Goal: Transaction & Acquisition: Book appointment/travel/reservation

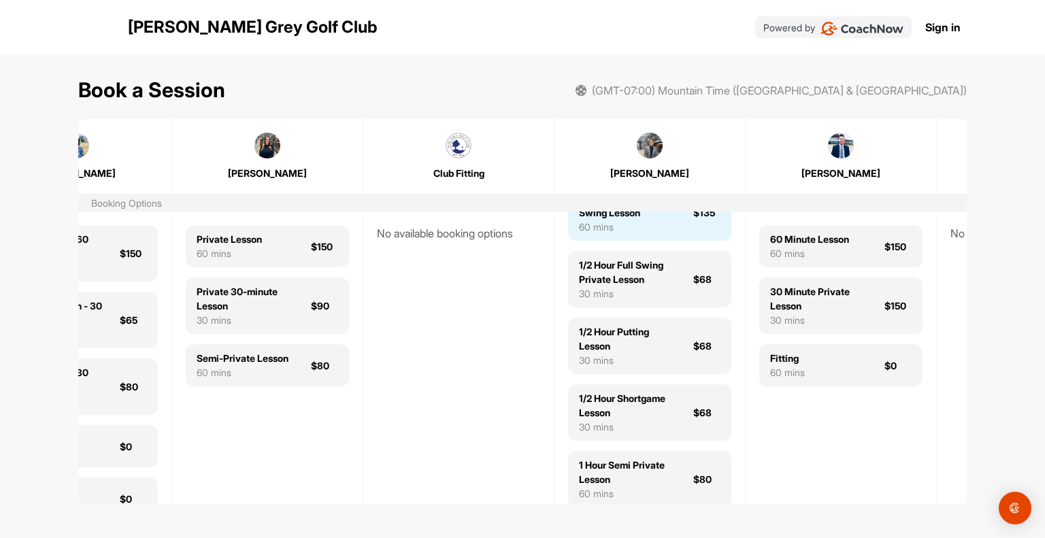
scroll to position [0, 284]
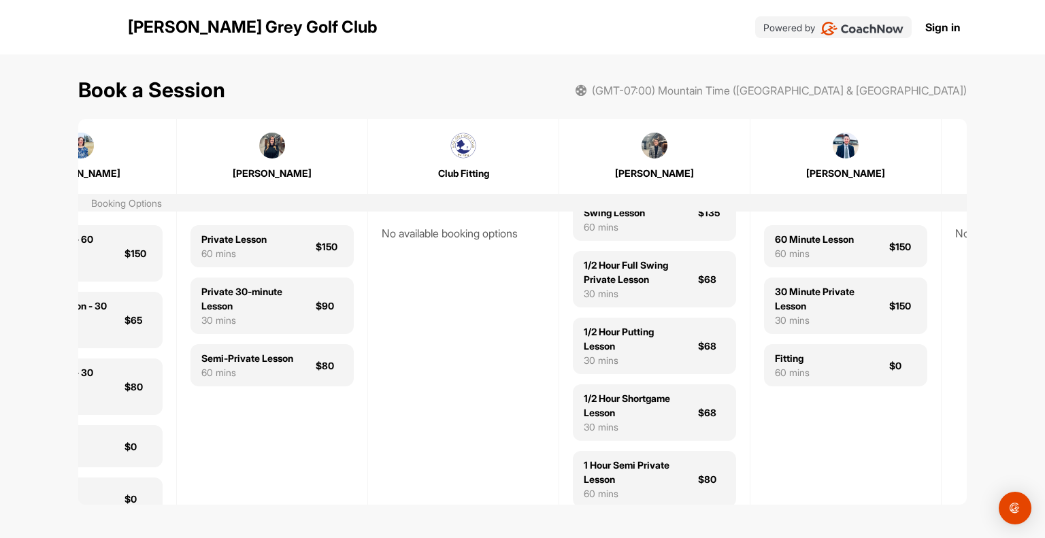
click at [658, 148] on img at bounding box center [654, 146] width 26 height 26
click at [652, 169] on div "[PERSON_NAME]" at bounding box center [654, 173] width 162 height 14
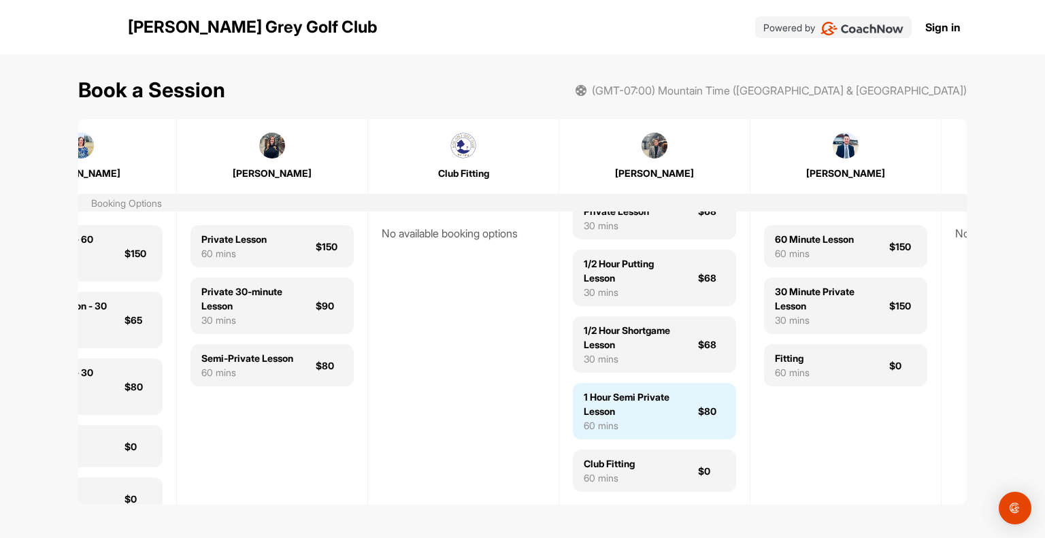
click at [661, 402] on div "1 Hour Semi Private Lesson" at bounding box center [633, 404] width 98 height 29
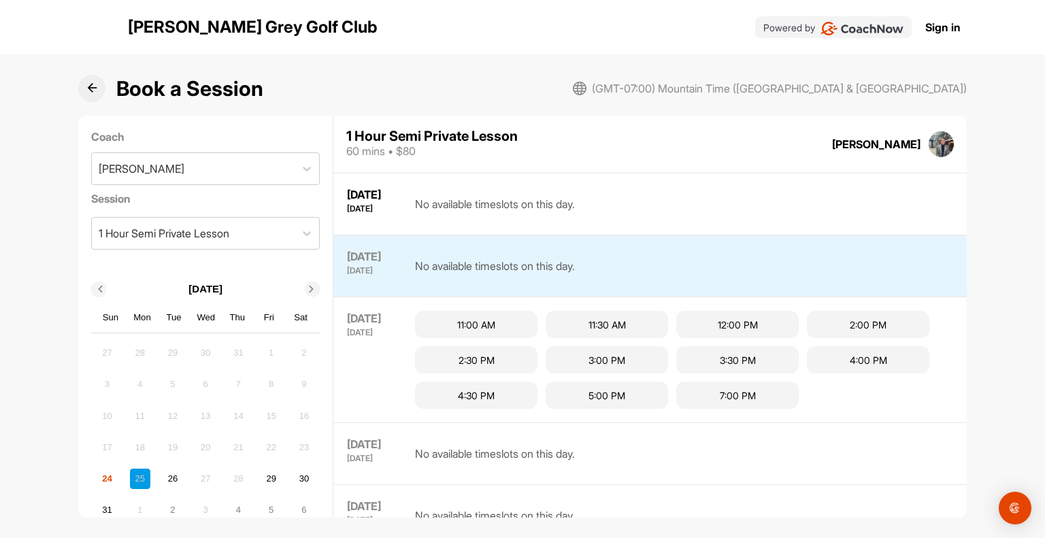
click at [90, 86] on icon at bounding box center [92, 88] width 10 height 10
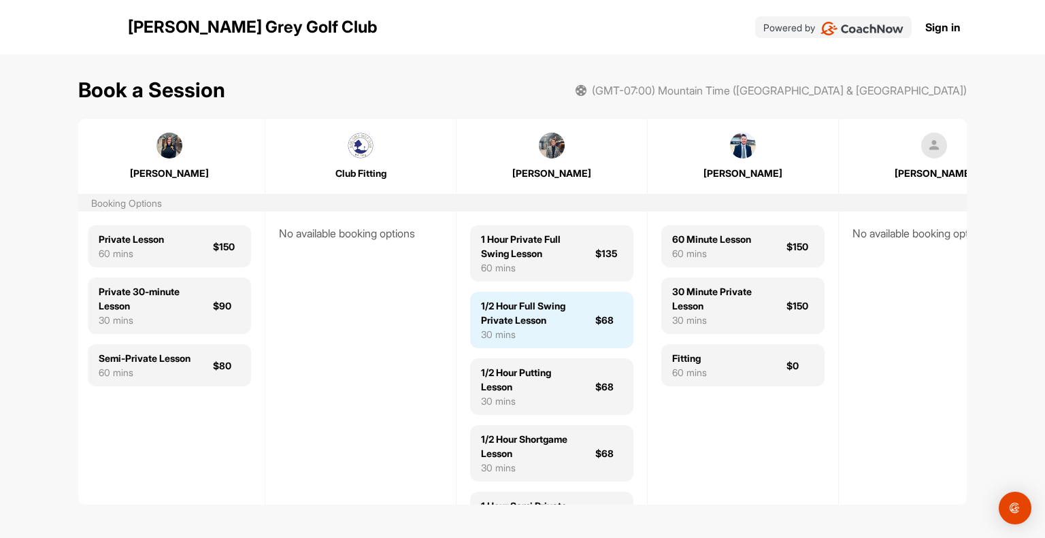
click at [546, 318] on div "1/2 Hour Full Swing Private Lesson" at bounding box center [530, 313] width 98 height 29
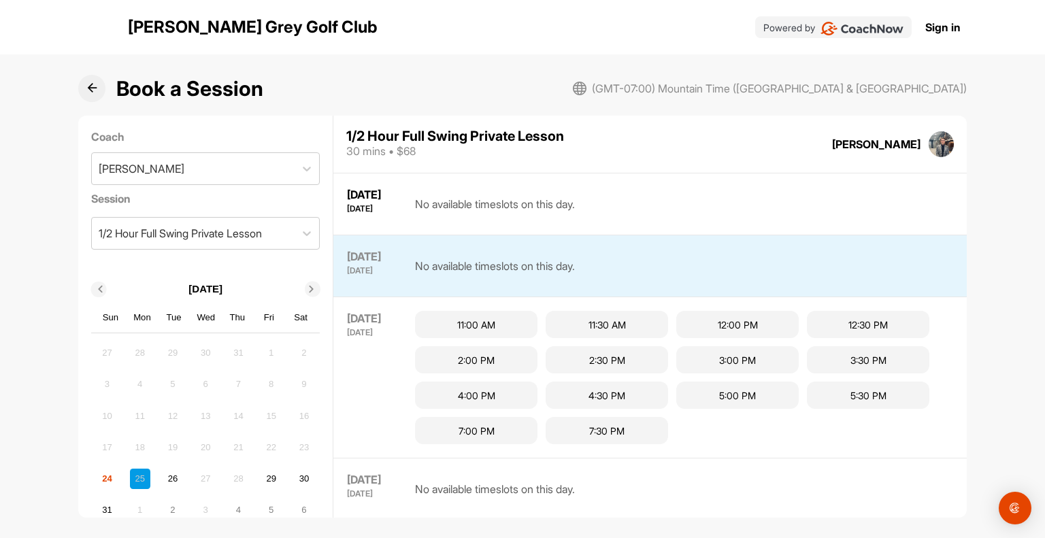
click at [93, 91] on icon at bounding box center [92, 88] width 10 height 10
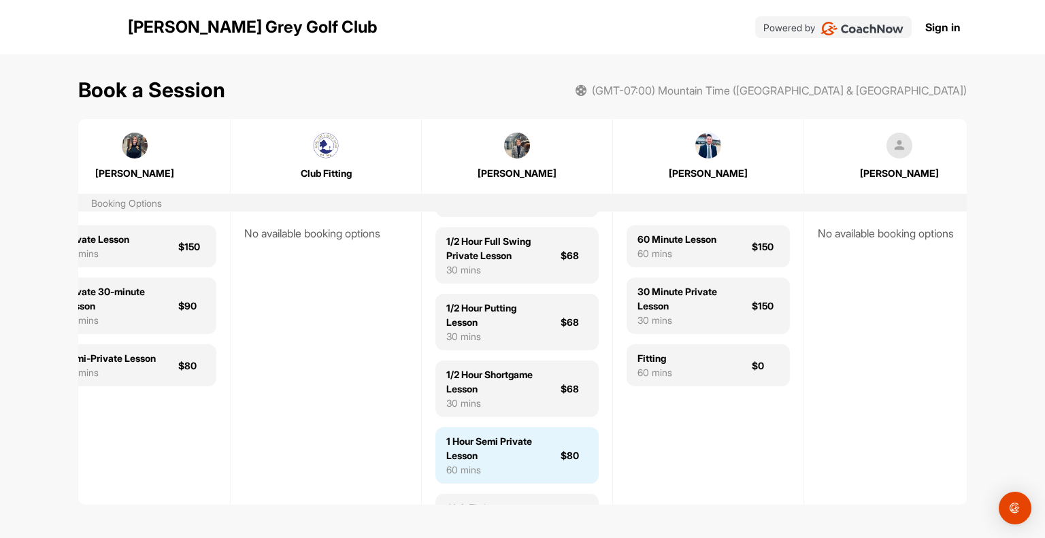
scroll to position [109, 0]
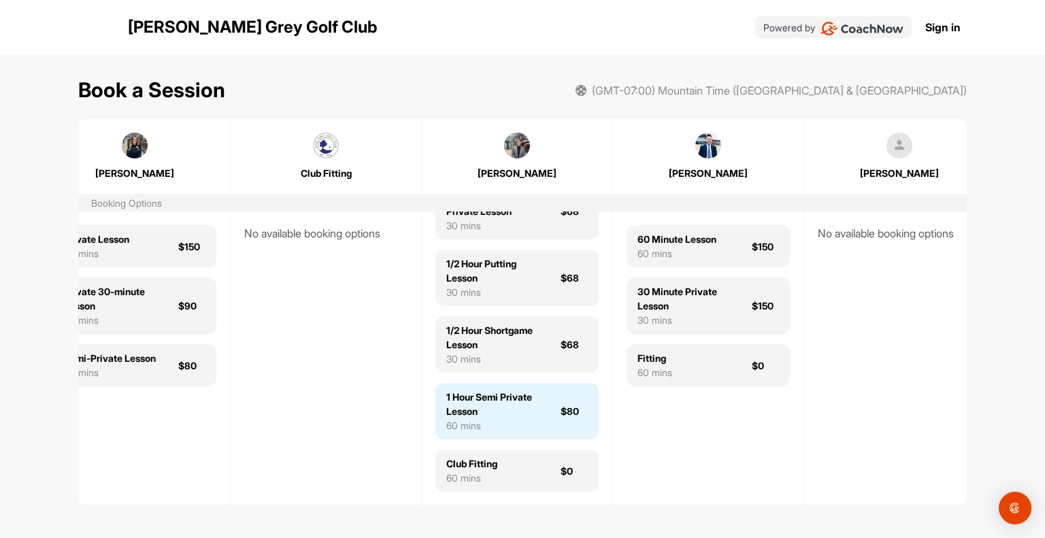
click at [539, 412] on div "1 Hour Semi Private Lesson" at bounding box center [495, 404] width 98 height 29
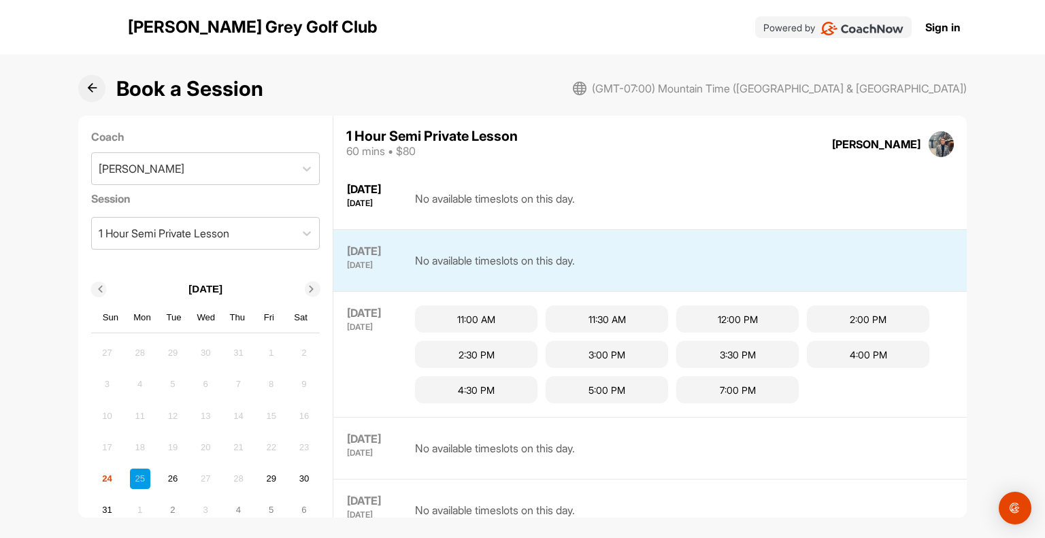
scroll to position [6, 0]
drag, startPoint x: 863, startPoint y: 144, endPoint x: 957, endPoint y: 141, distance: 94.6
click at [957, 141] on div "(GMT-07:00) Mountain Time ([GEOGRAPHIC_DATA] & [GEOGRAPHIC_DATA]) 1 Hour Semi P…" at bounding box center [649, 144] width 633 height 57
click at [527, 160] on div "(GMT-07:00) Mountain Time ([GEOGRAPHIC_DATA] & [GEOGRAPHIC_DATA]) 1 Hour Semi P…" at bounding box center [649, 144] width 633 height 57
click at [93, 84] on icon at bounding box center [92, 88] width 10 height 10
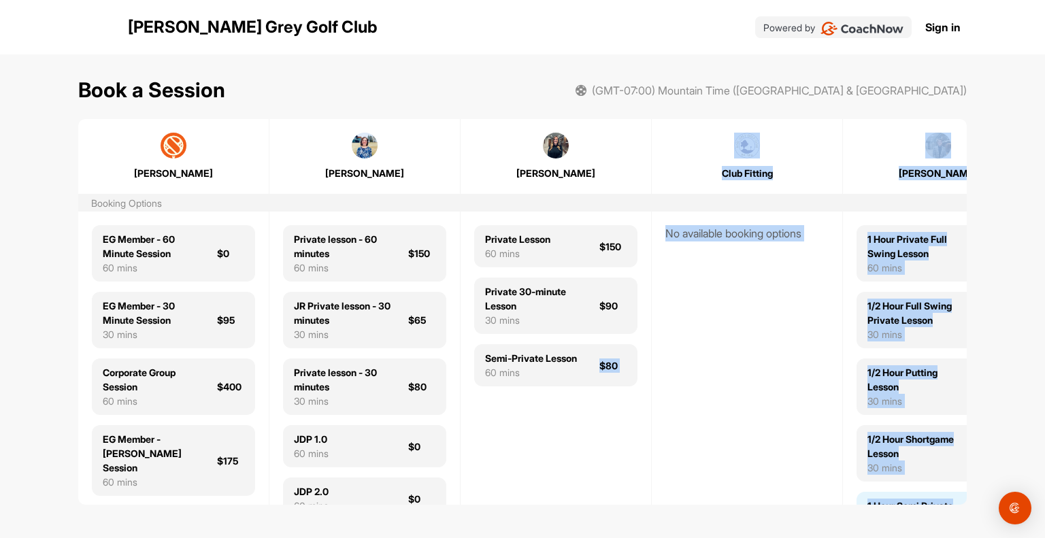
drag, startPoint x: 635, startPoint y: 518, endPoint x: 954, endPoint y: 501, distance: 319.5
click at [954, 501] on div "Book a Session (GMT-07:00) Mountain Time ([GEOGRAPHIC_DATA] & [GEOGRAPHIC_DATA]…" at bounding box center [522, 288] width 888 height 469
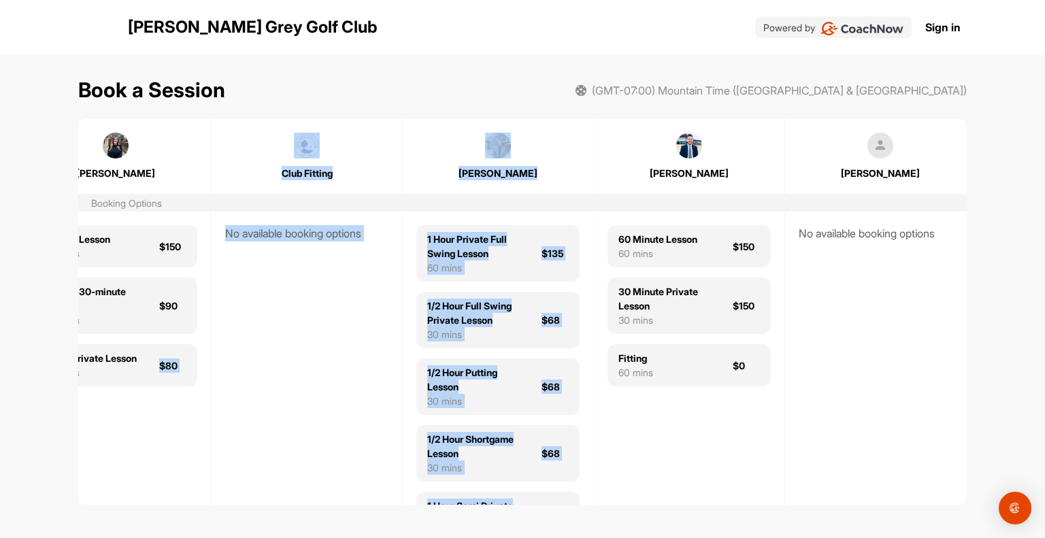
scroll to position [0, 448]
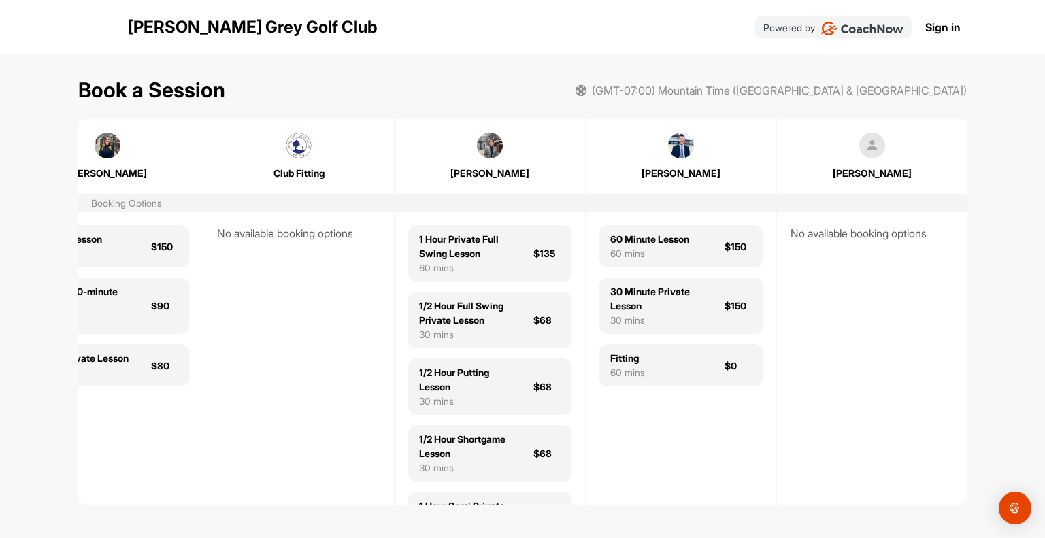
click at [751, 453] on div "60 Minute Lesson 60 mins $150 30 Minute Private Lesson 30 mins $150 Fitting 60 …" at bounding box center [681, 358] width 190 height 293
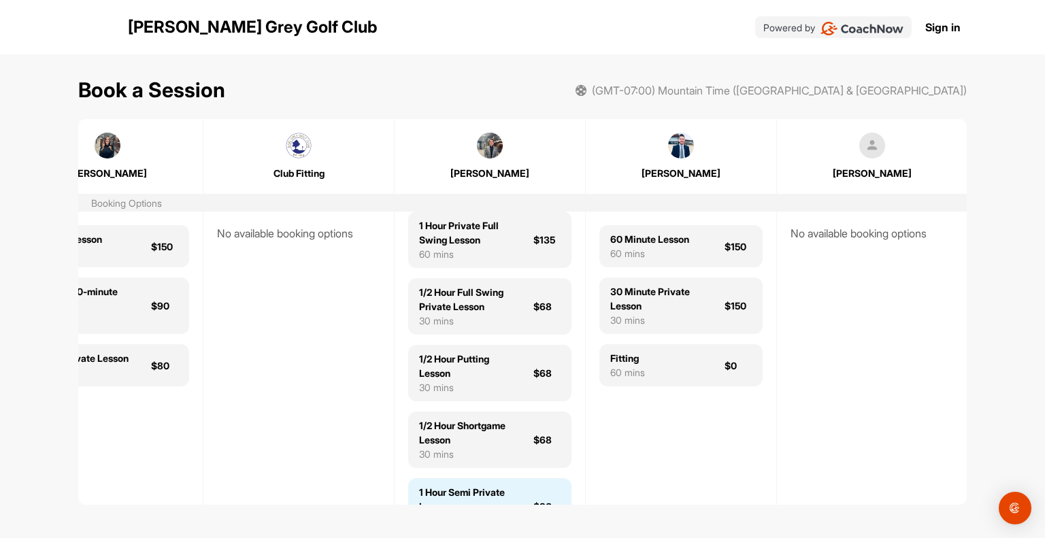
scroll to position [0, 0]
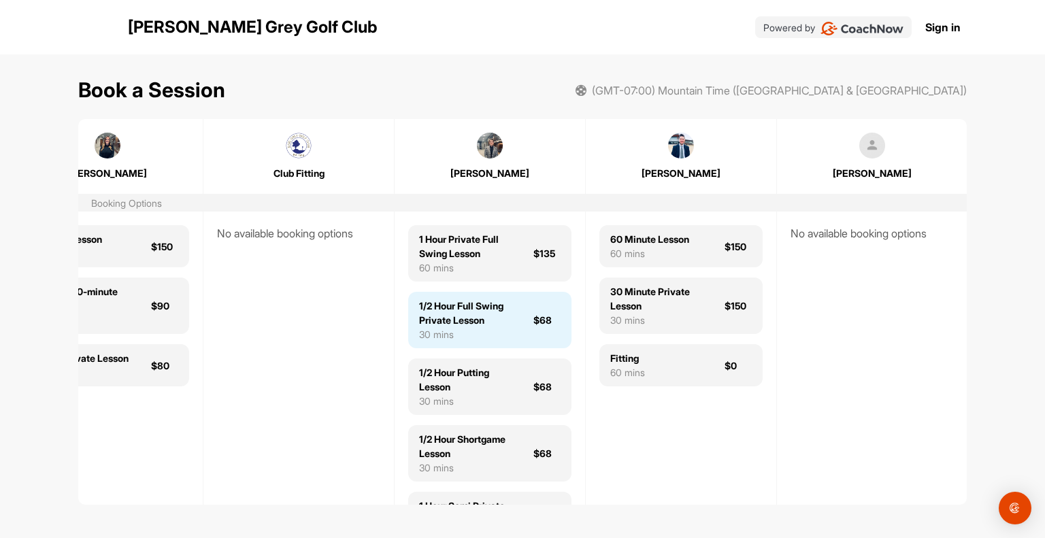
click at [473, 301] on div "1/2 Hour Full Swing Private Lesson" at bounding box center [468, 313] width 98 height 29
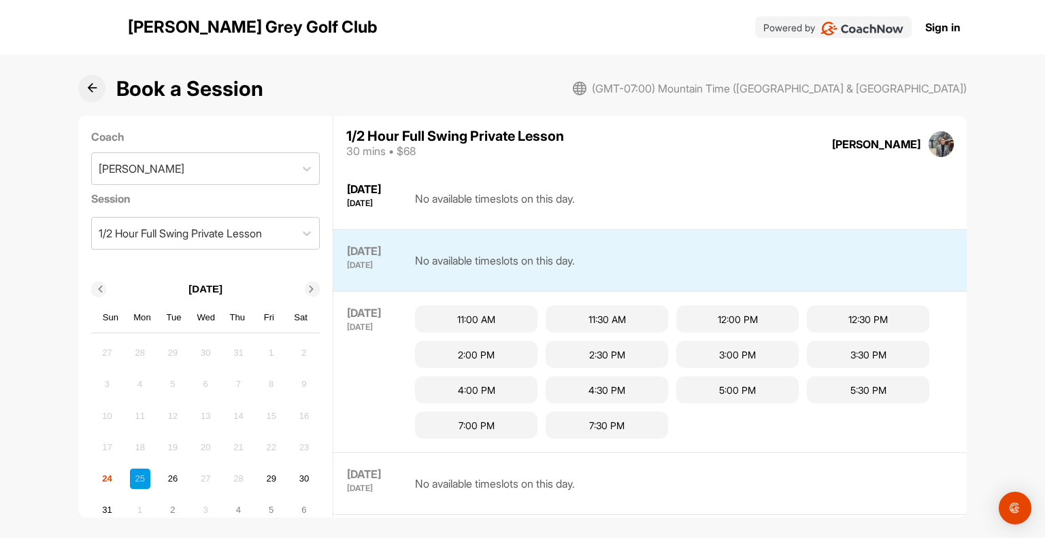
scroll to position [6, 0]
click at [883, 386] on div "5:30 PM" at bounding box center [868, 388] width 122 height 27
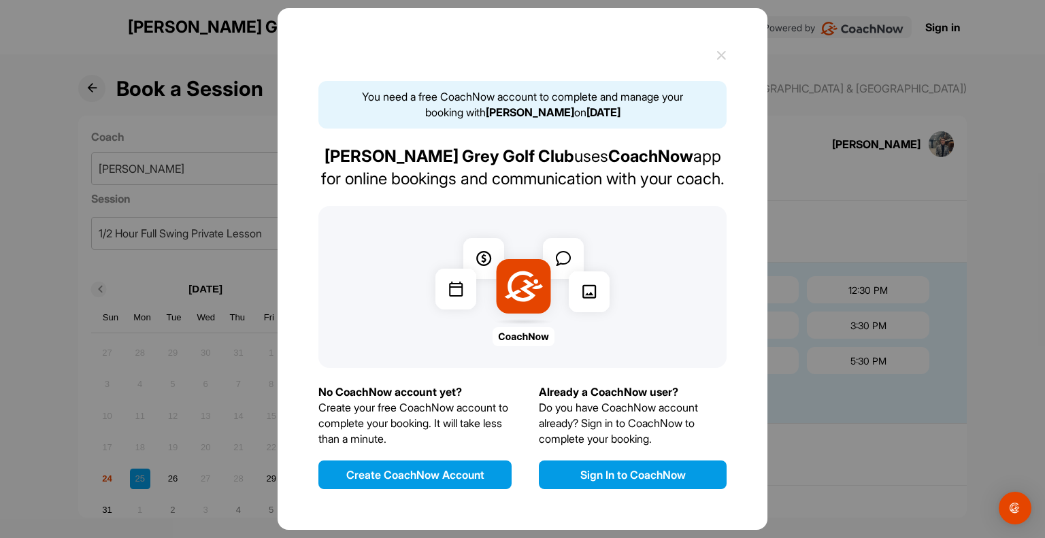
scroll to position [35, 0]
click at [597, 473] on button "Sign In to CoachNow" at bounding box center [633, 475] width 188 height 29
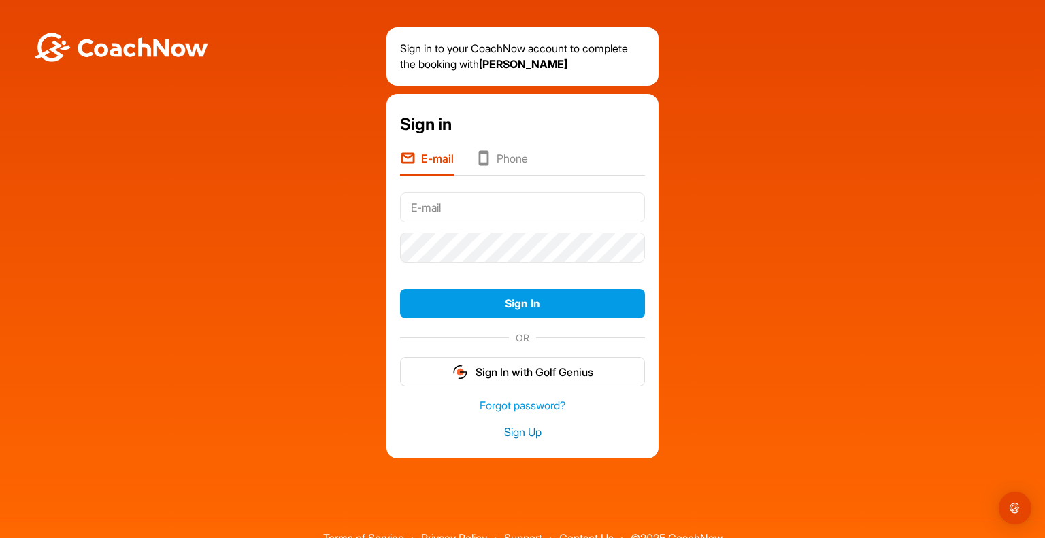
type input "[EMAIL_ADDRESS][DOMAIN_NAME]"
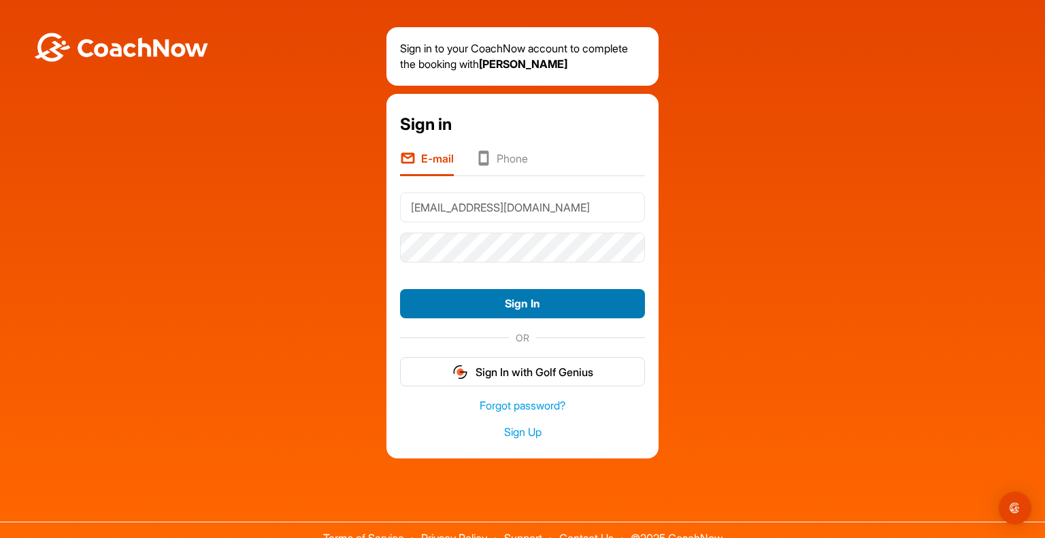
click at [505, 299] on button "Sign In" at bounding box center [522, 303] width 245 height 29
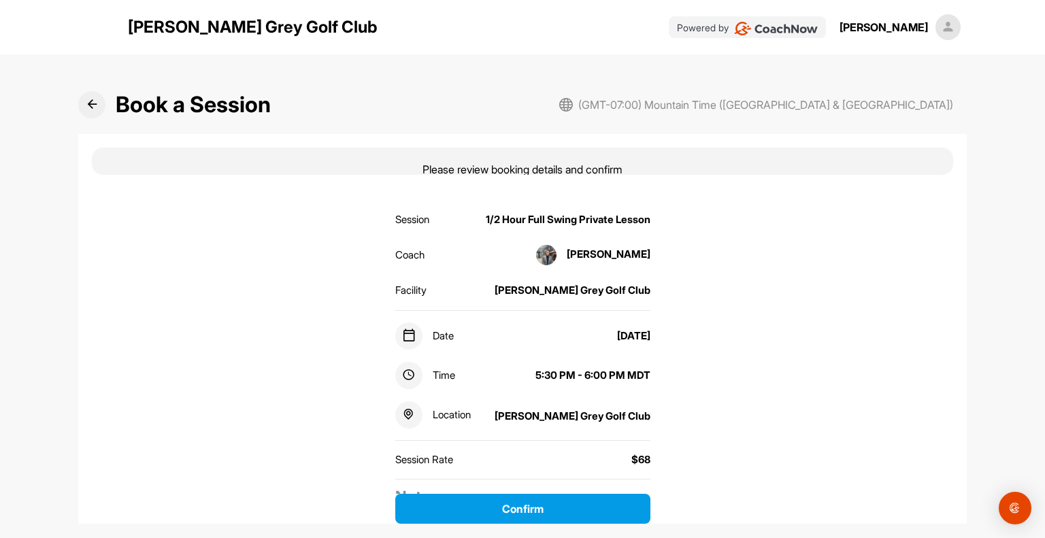
scroll to position [106, 0]
click at [87, 107] on icon at bounding box center [92, 104] width 10 height 10
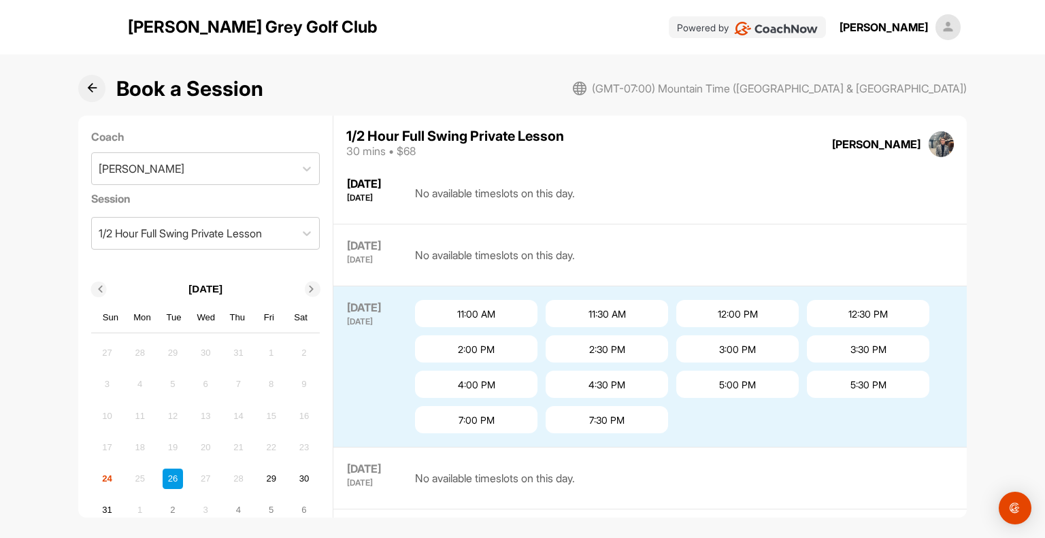
scroll to position [12, 0]
click at [882, 381] on div "5:30 PM" at bounding box center [868, 383] width 122 height 27
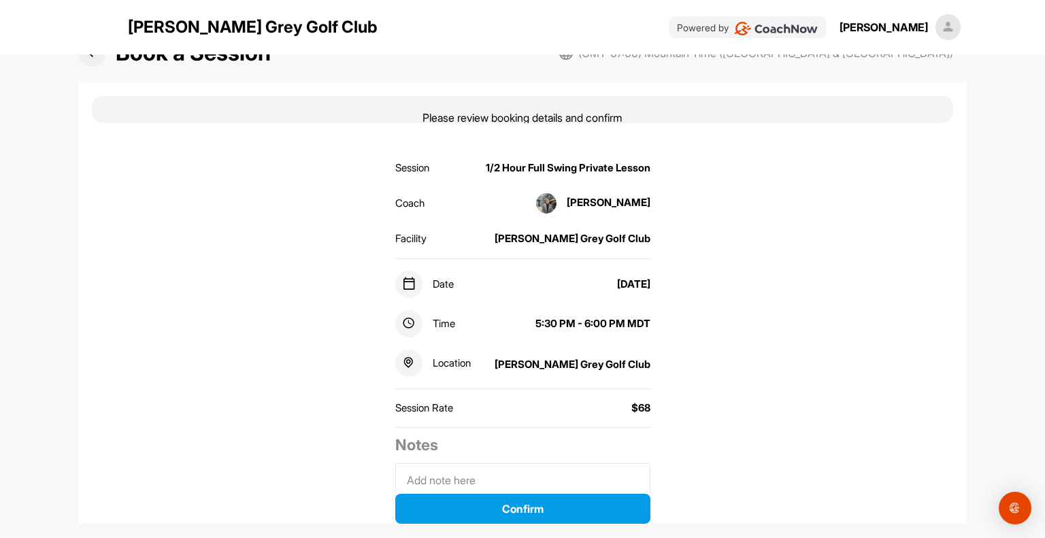
scroll to position [106, 0]
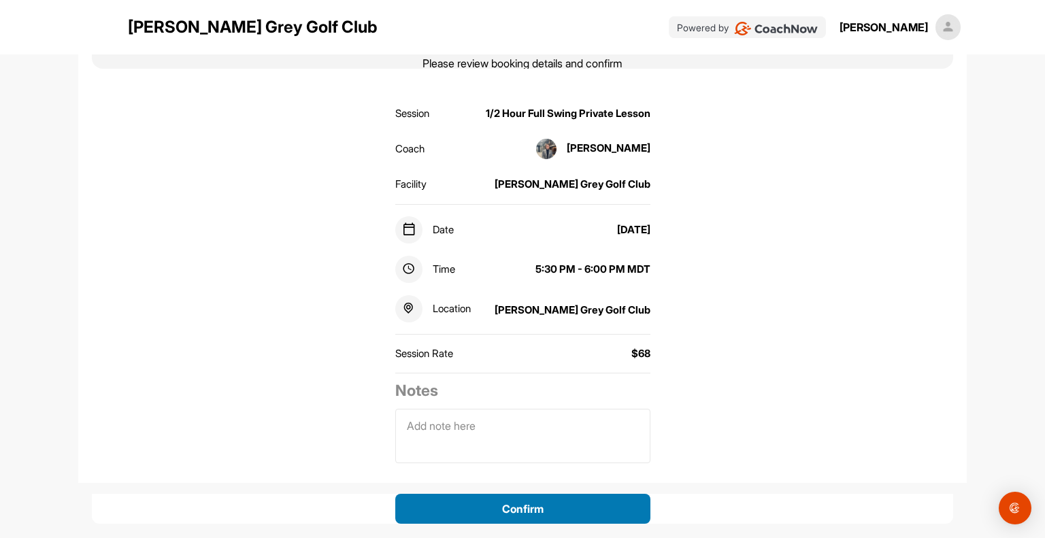
click at [525, 503] on button "Confirm" at bounding box center [522, 509] width 255 height 30
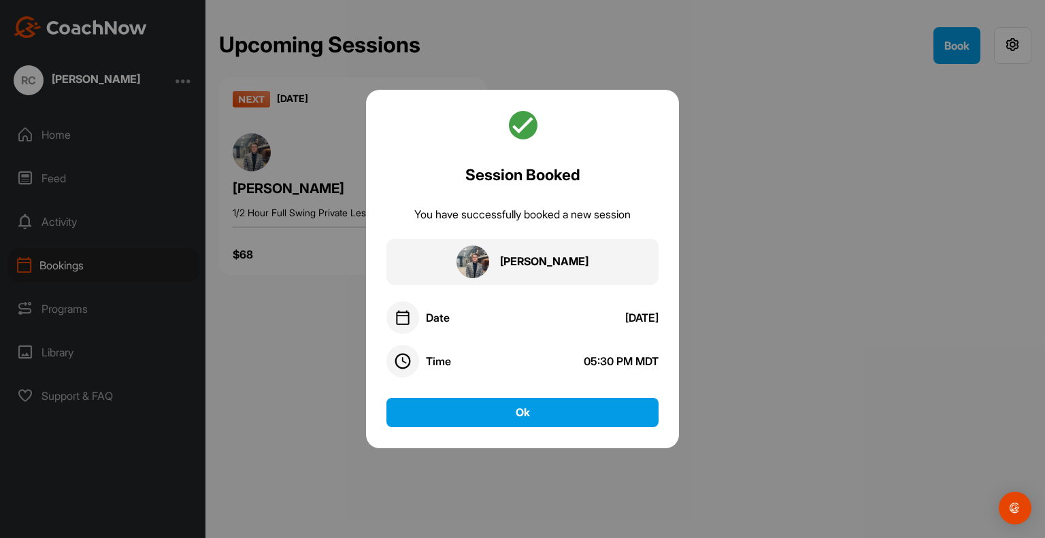
click at [785, 422] on div at bounding box center [522, 269] width 1045 height 538
